Goal: Transaction & Acquisition: Book appointment/travel/reservation

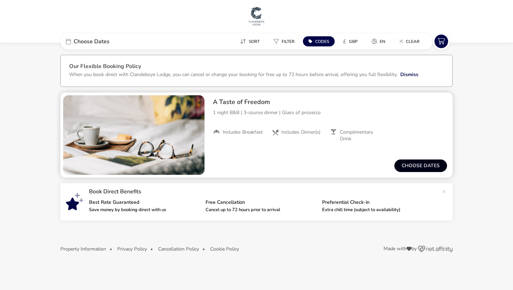
click at [408, 169] on button "Choose dates" at bounding box center [421, 166] width 53 height 13
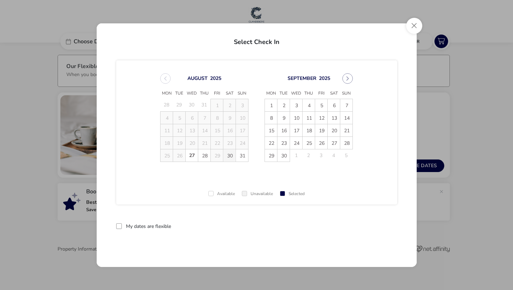
click at [229, 156] on span "30" at bounding box center [230, 156] width 12 height 12
click at [242, 155] on span "31" at bounding box center [242, 156] width 12 height 12
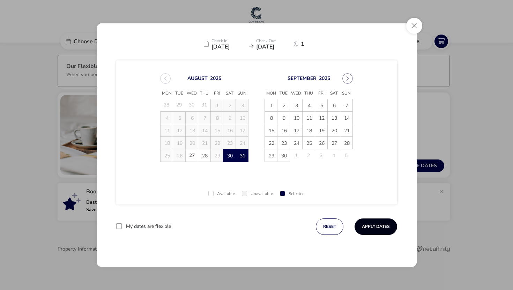
click at [377, 227] on button "Apply Dates" at bounding box center [376, 227] width 43 height 16
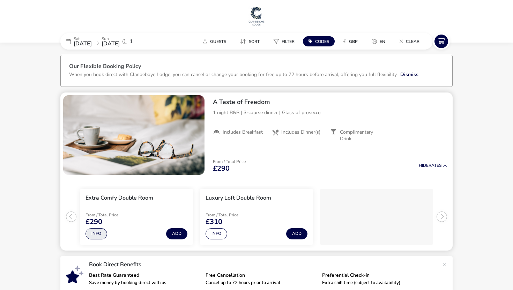
click at [96, 235] on button "Info" at bounding box center [97, 233] width 22 height 11
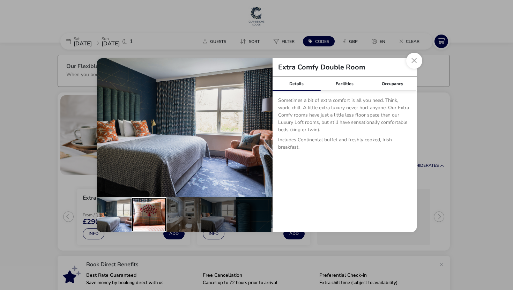
click at [146, 220] on div "details" at bounding box center [149, 214] width 35 height 35
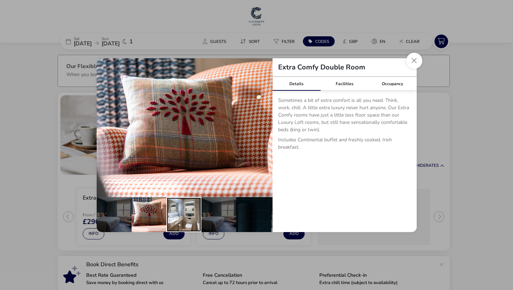
click at [180, 220] on div "details" at bounding box center [184, 214] width 35 height 35
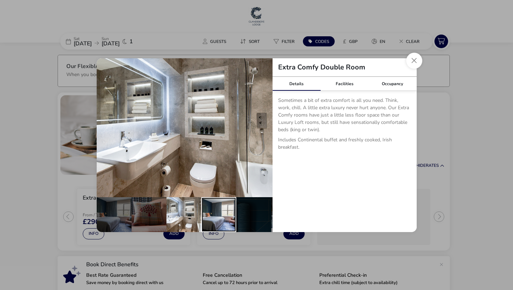
click at [217, 221] on div "details" at bounding box center [218, 214] width 35 height 35
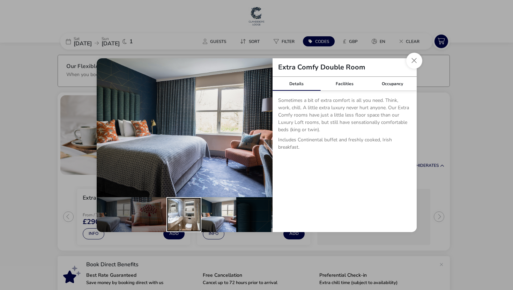
click at [185, 219] on div "details" at bounding box center [184, 214] width 35 height 35
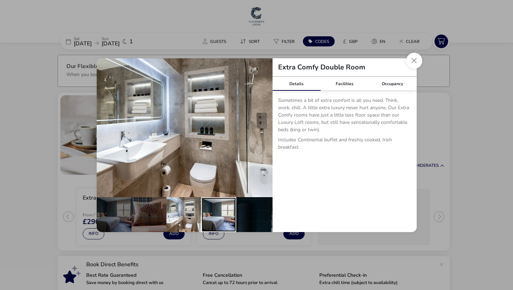
click at [215, 220] on div "details" at bounding box center [218, 214] width 35 height 35
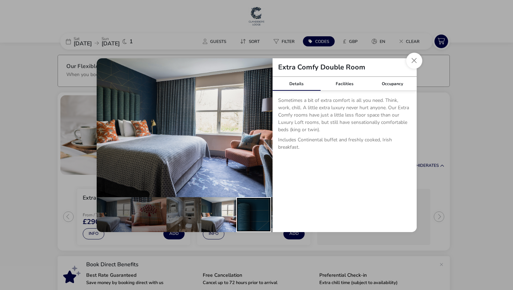
click at [247, 220] on div "details" at bounding box center [253, 214] width 35 height 35
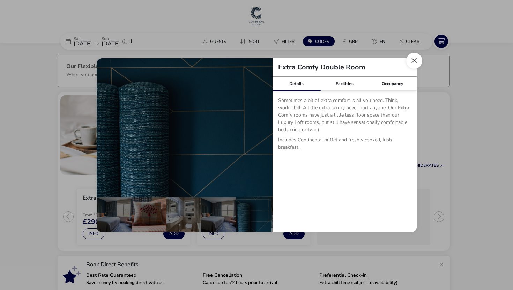
click at [412, 66] on button "Close dialog" at bounding box center [414, 61] width 16 height 16
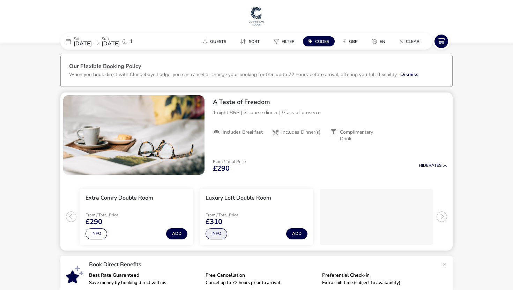
click at [214, 235] on button "Info" at bounding box center [217, 233] width 22 height 11
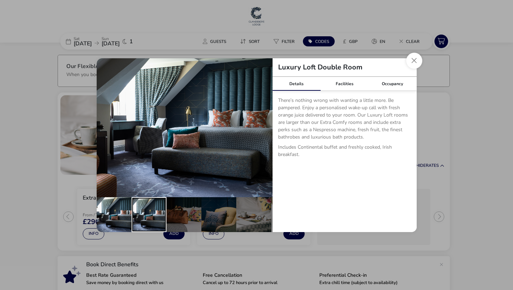
click at [149, 216] on div "details" at bounding box center [149, 214] width 35 height 35
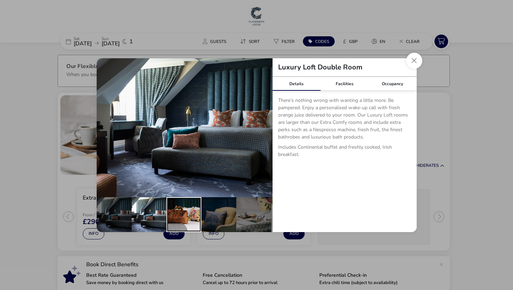
click at [181, 217] on div "details" at bounding box center [184, 214] width 35 height 35
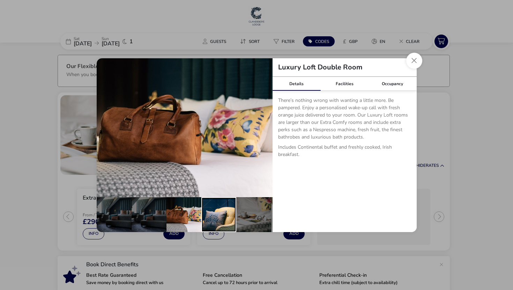
click at [219, 217] on div "details" at bounding box center [218, 214] width 35 height 35
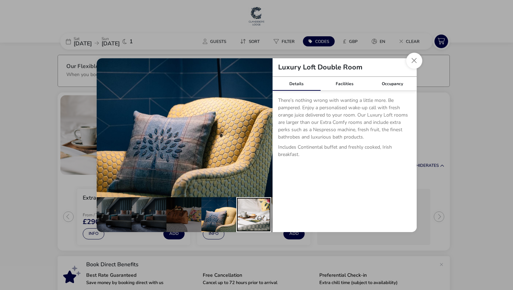
click at [257, 212] on div "details" at bounding box center [253, 214] width 35 height 35
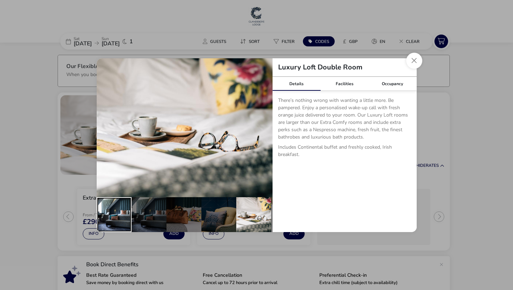
click at [116, 209] on div "details" at bounding box center [114, 214] width 35 height 35
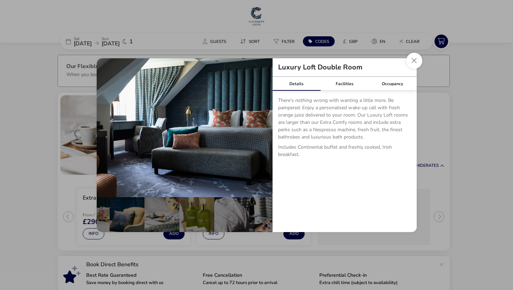
scroll to position [0, 105]
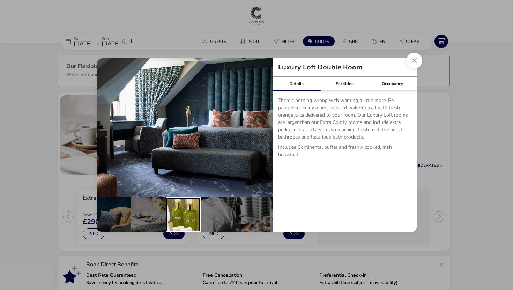
click at [190, 208] on div "details" at bounding box center [183, 214] width 35 height 35
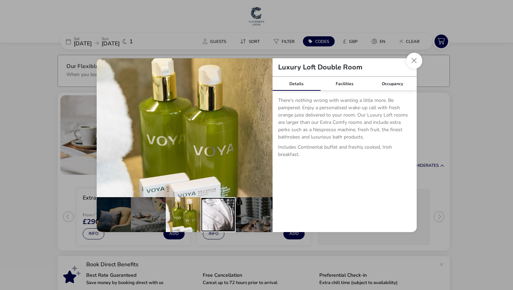
click at [219, 212] on div "details" at bounding box center [218, 214] width 35 height 35
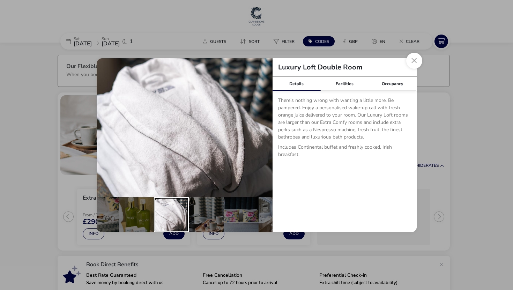
scroll to position [0, 166]
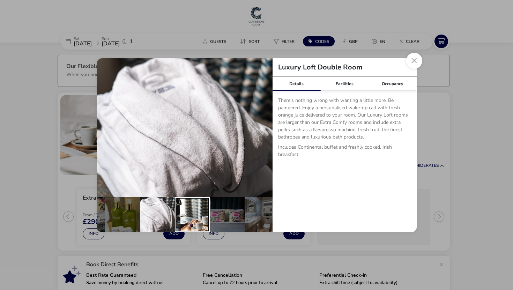
click at [191, 211] on div "details" at bounding box center [192, 214] width 35 height 35
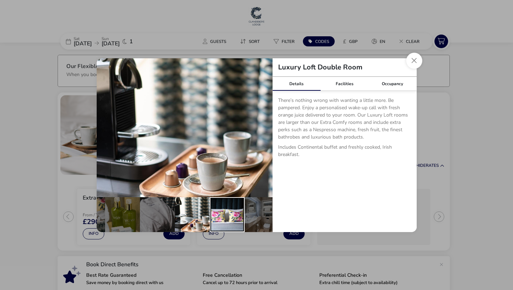
click at [228, 213] on div "details" at bounding box center [227, 214] width 35 height 35
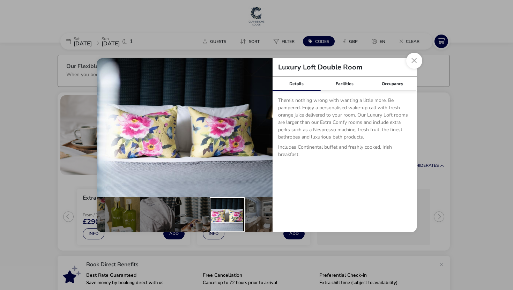
scroll to position [0, 173]
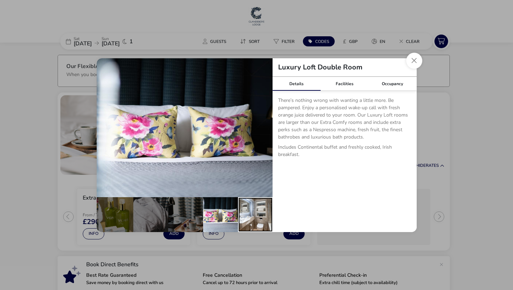
click at [248, 214] on div "details" at bounding box center [255, 214] width 35 height 35
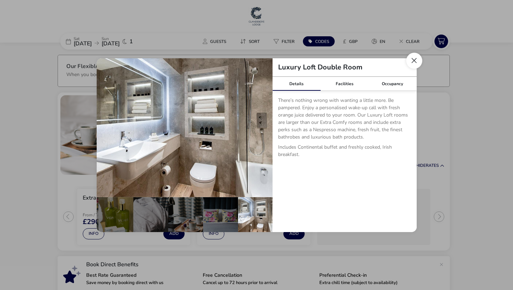
click at [411, 61] on button "Close dialog" at bounding box center [414, 61] width 16 height 16
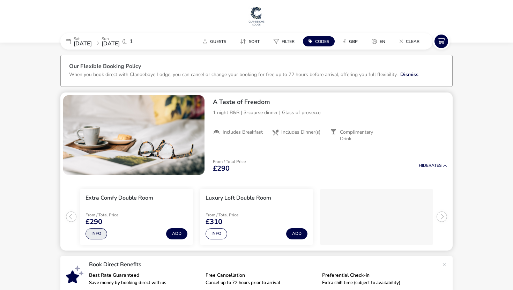
click at [94, 237] on button "Info" at bounding box center [97, 233] width 22 height 11
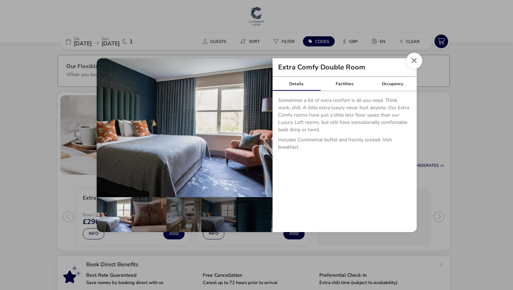
click at [416, 57] on button "Close dialog" at bounding box center [414, 61] width 16 height 16
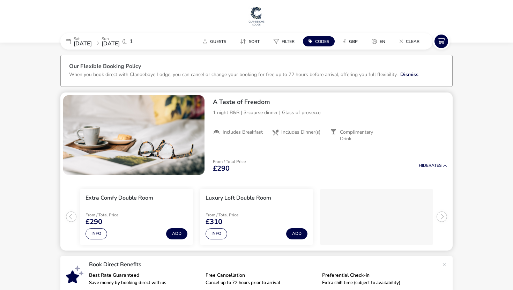
click at [144, 211] on li "Extra Comfy Double Room From / Total Price £290 Info Add" at bounding box center [136, 217] width 113 height 56
click at [131, 196] on h3 "Extra Comfy Double Room" at bounding box center [120, 197] width 68 height 7
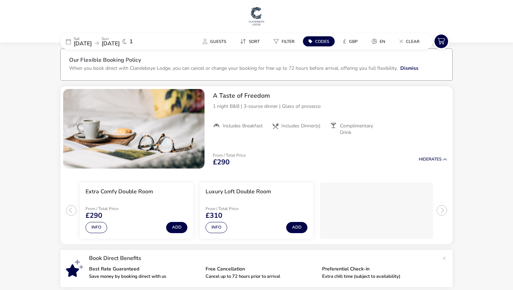
scroll to position [0, 0]
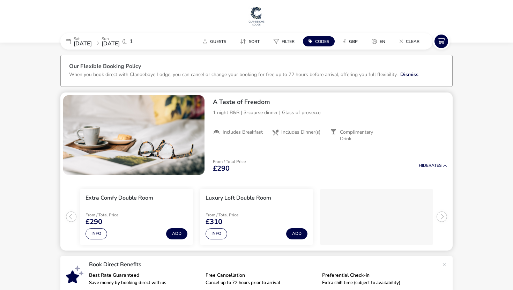
click at [256, 113] on p "1 night B&B | 3-course dinner | Glass of prosecco" at bounding box center [330, 112] width 234 height 7
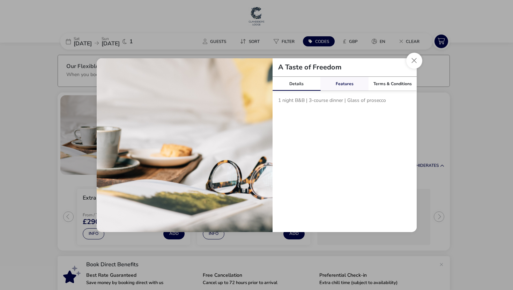
click at [339, 82] on div "Features" at bounding box center [345, 84] width 48 height 14
click at [292, 85] on div "Details" at bounding box center [297, 84] width 48 height 14
click at [392, 85] on div "Terms & Conditions" at bounding box center [393, 84] width 48 height 14
click at [339, 82] on div "Features" at bounding box center [345, 84] width 48 height 14
click at [290, 82] on div "Details" at bounding box center [297, 84] width 48 height 14
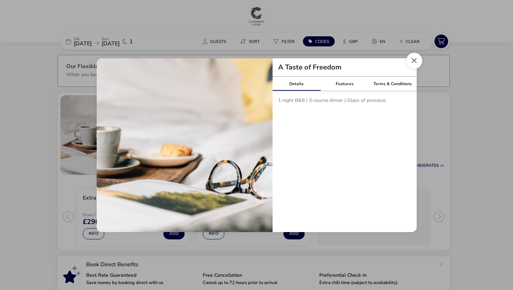
click at [416, 57] on button "Close modal" at bounding box center [414, 61] width 16 height 16
